Goal: Information Seeking & Learning: Learn about a topic

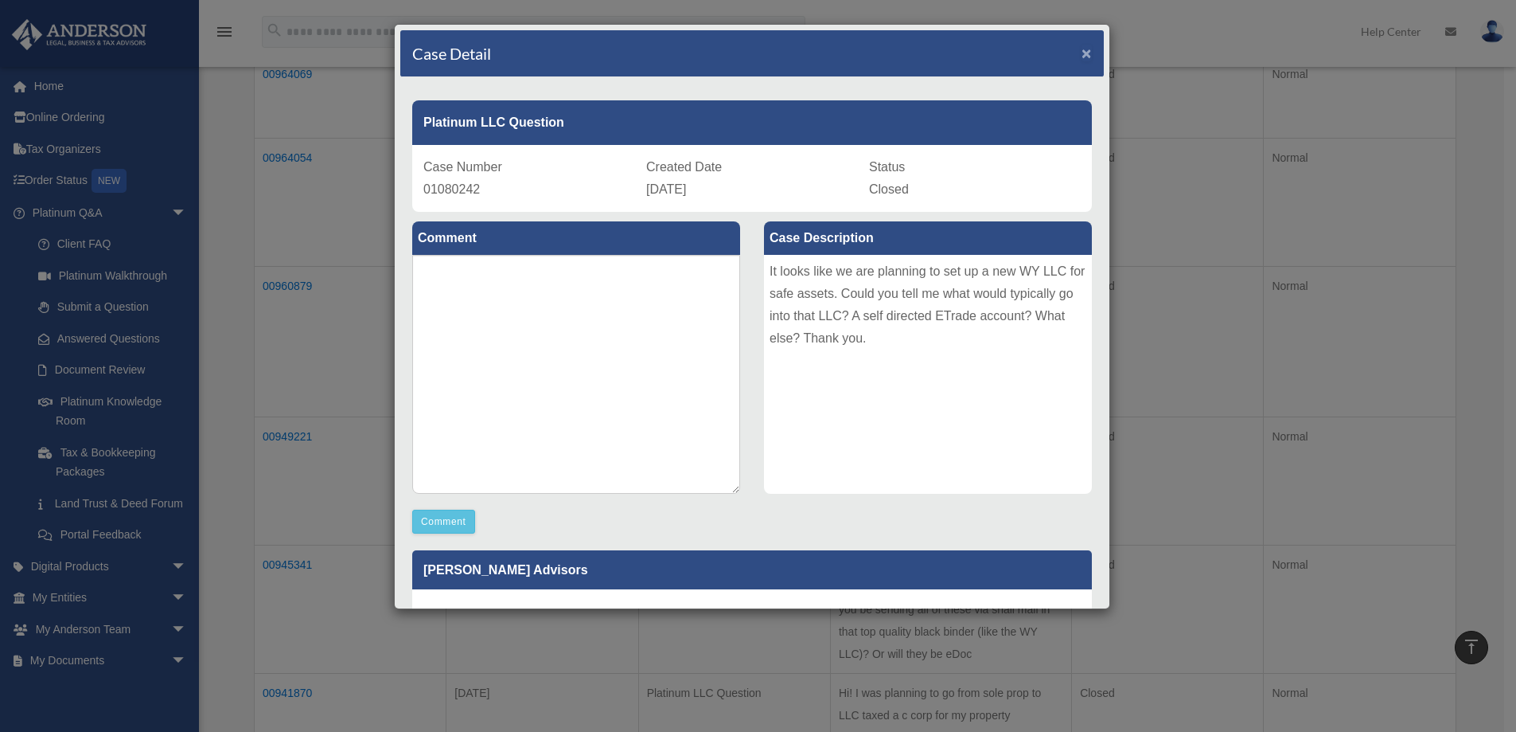
click at [1082, 53] on span "×" at bounding box center [1087, 53] width 10 height 18
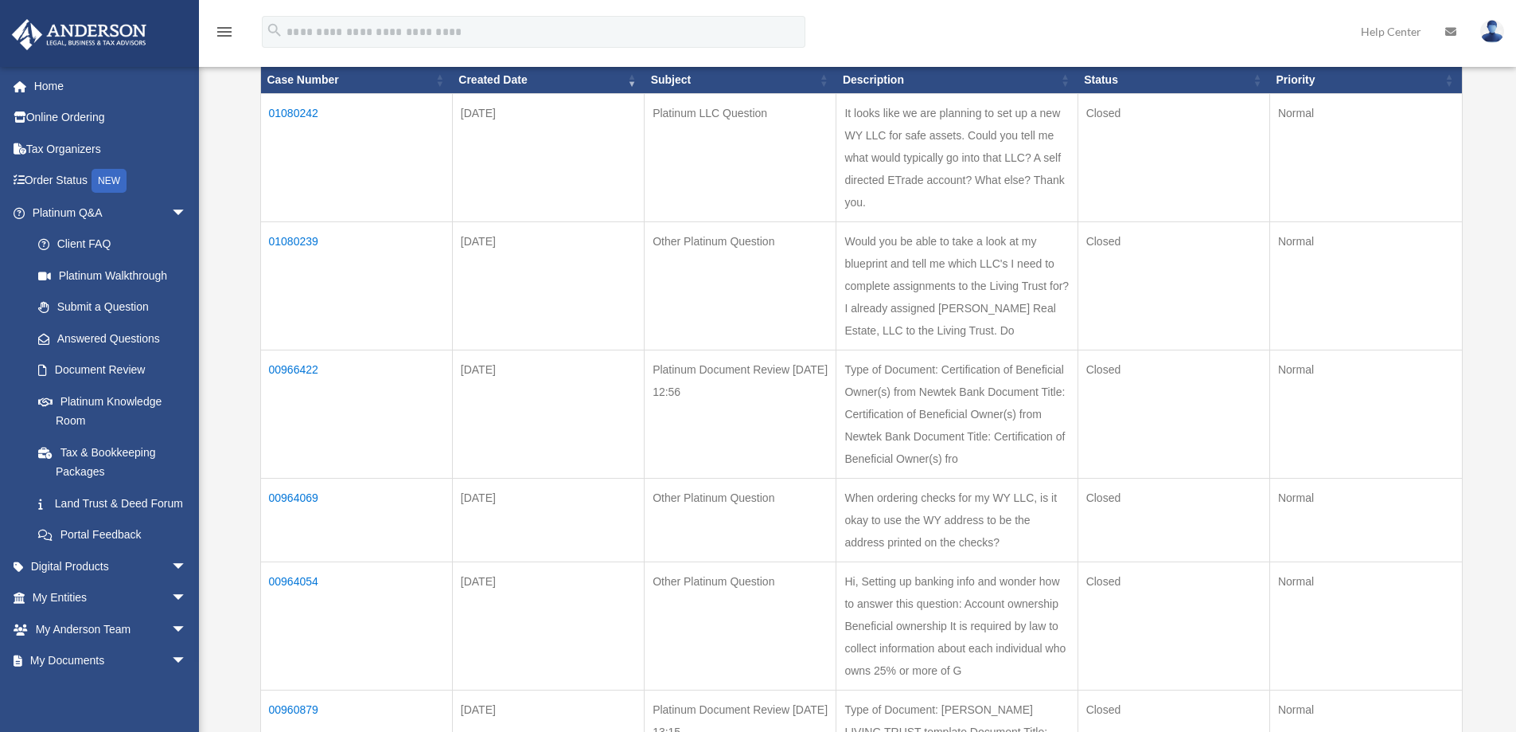
scroll to position [239, 0]
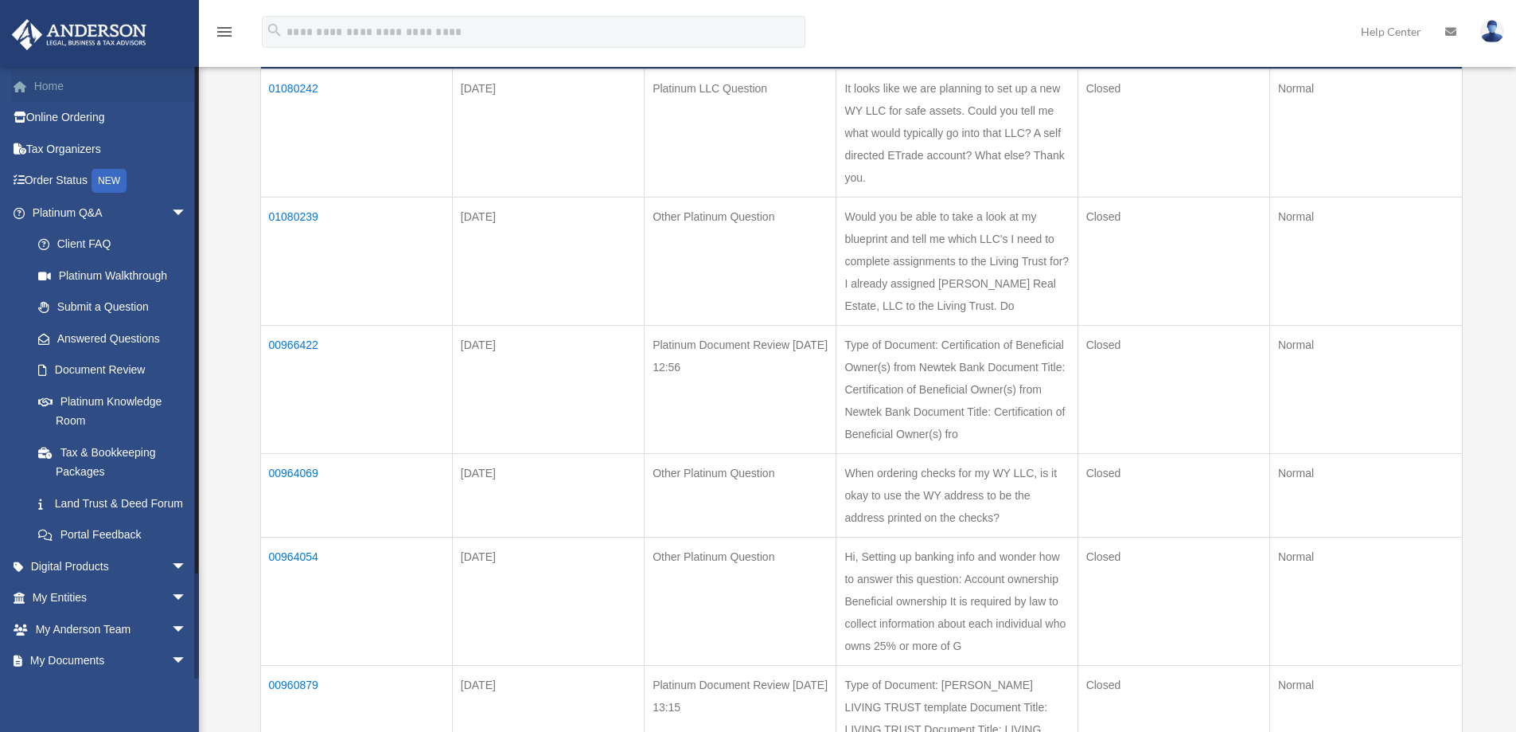
click at [45, 90] on link "Home" at bounding box center [111, 86] width 200 height 32
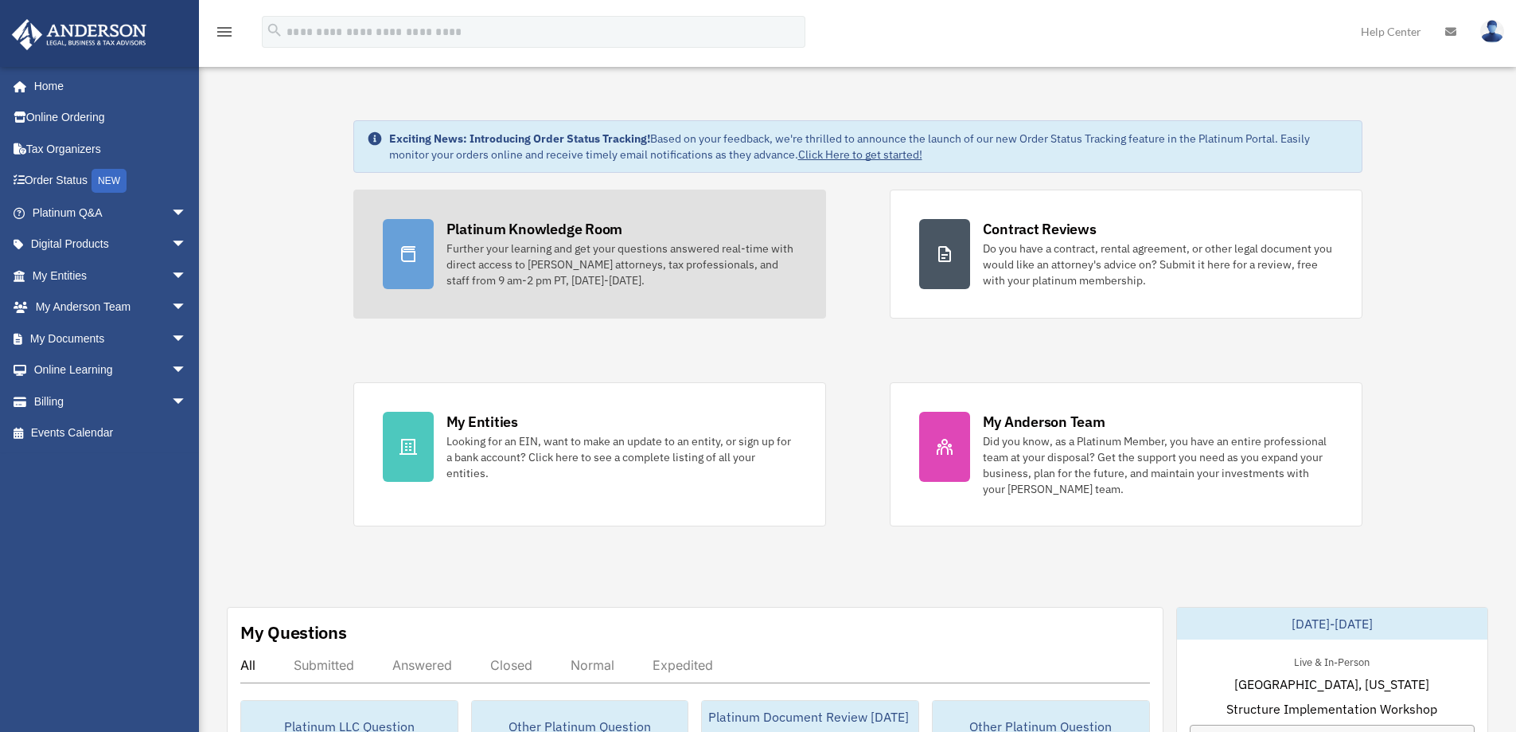
click at [642, 269] on div "Further your learning and get your questions answered real-time with direct acc…" at bounding box center [622, 264] width 350 height 48
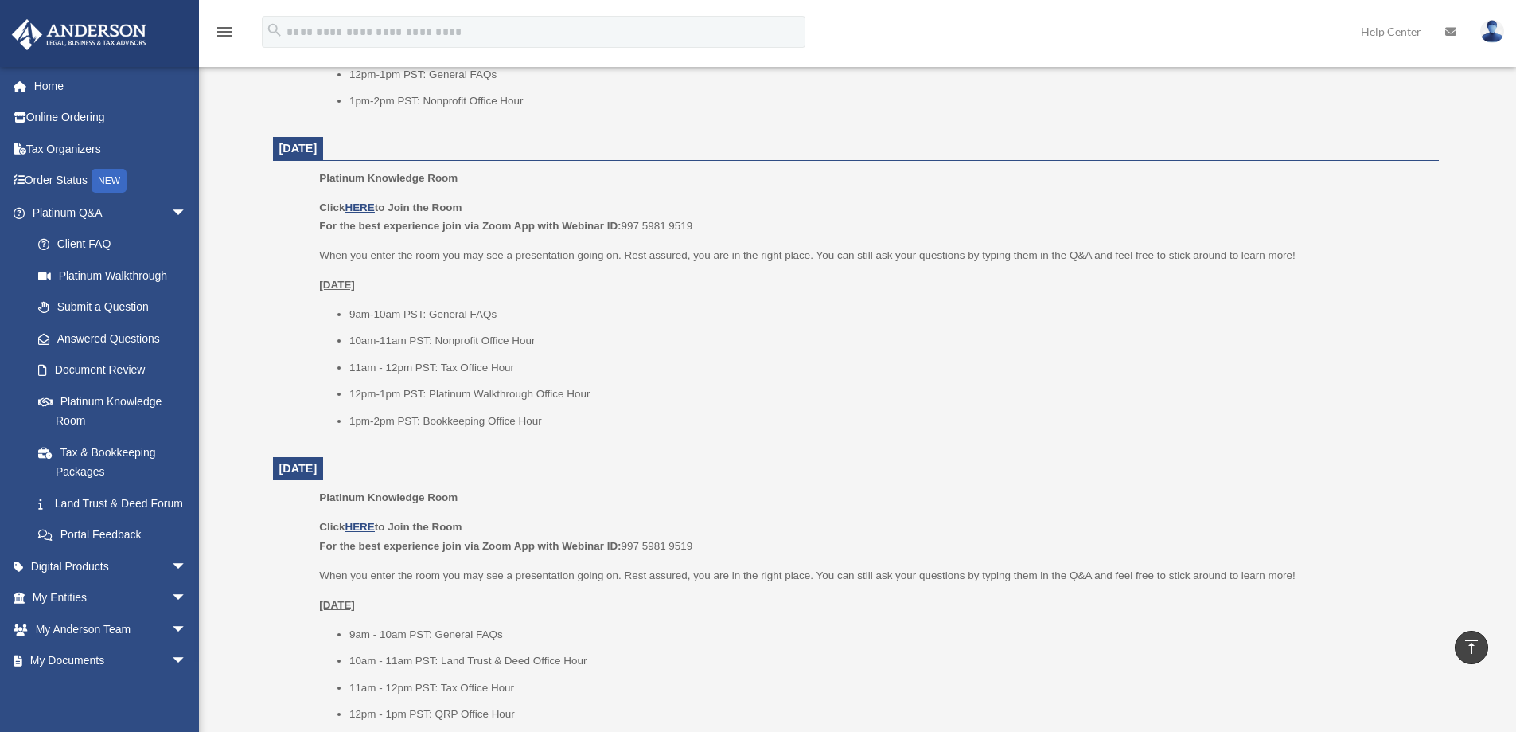
scroll to position [876, 0]
